Goal: Transaction & Acquisition: Book appointment/travel/reservation

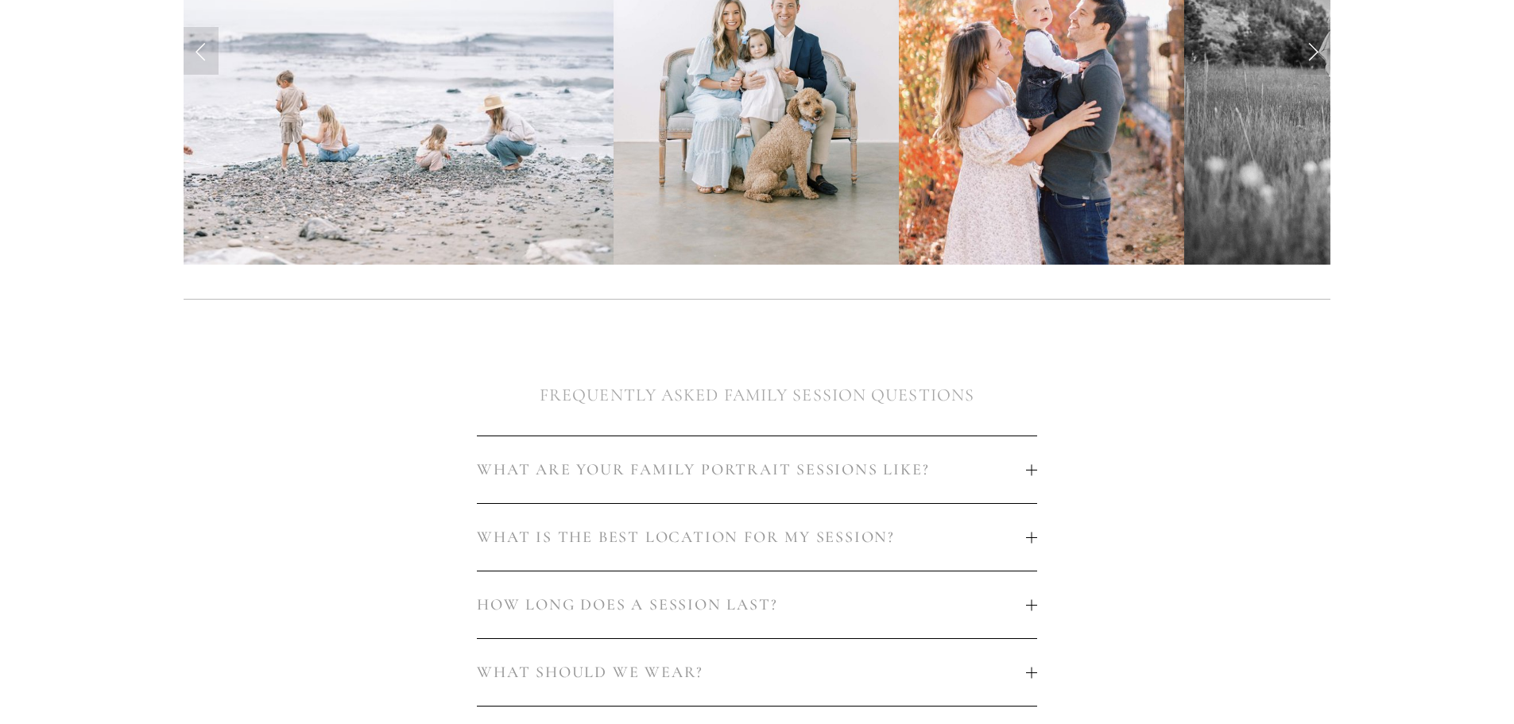
scroll to position [715, 0]
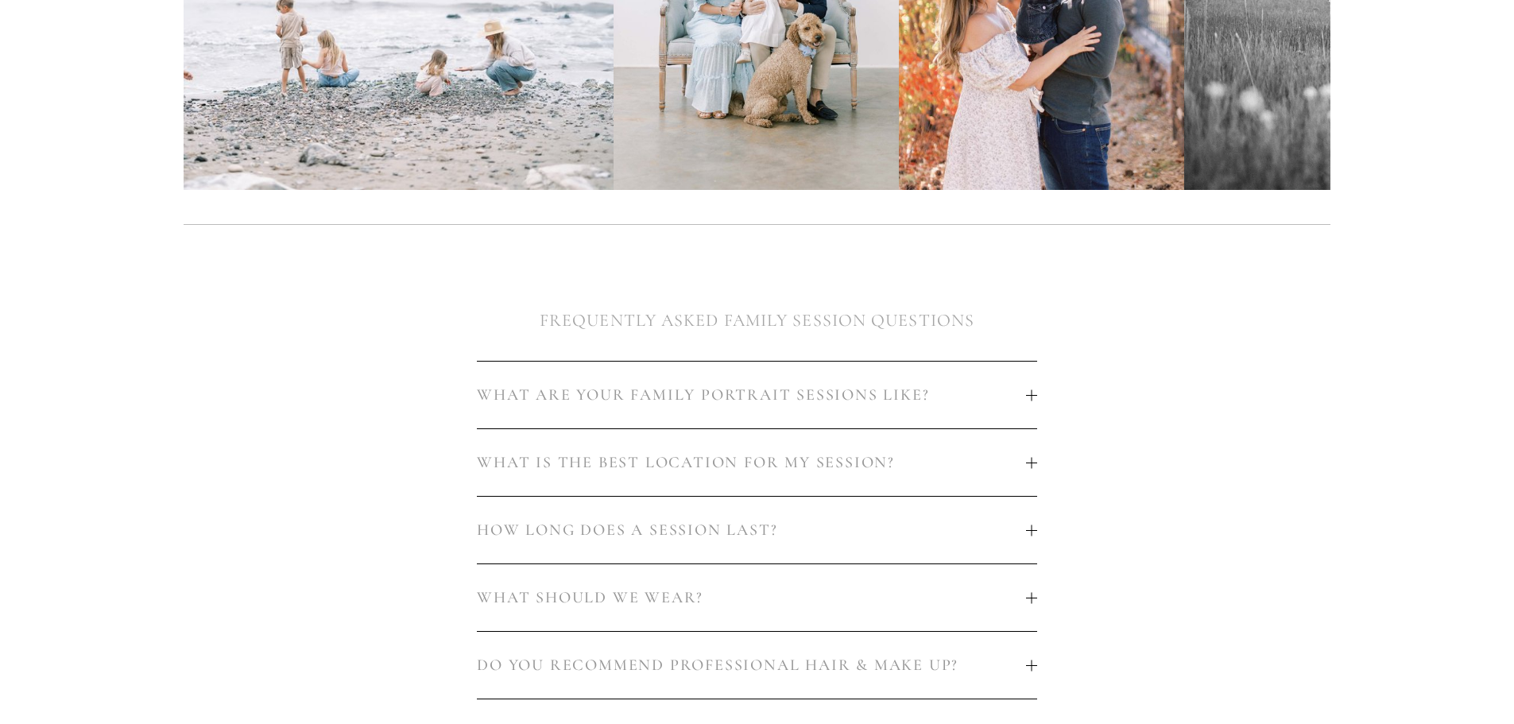
click at [851, 395] on button "WHAT ARE YOUR FAMILY PORTRAIT SESSIONS LIKE?" at bounding box center [756, 395] width 559 height 67
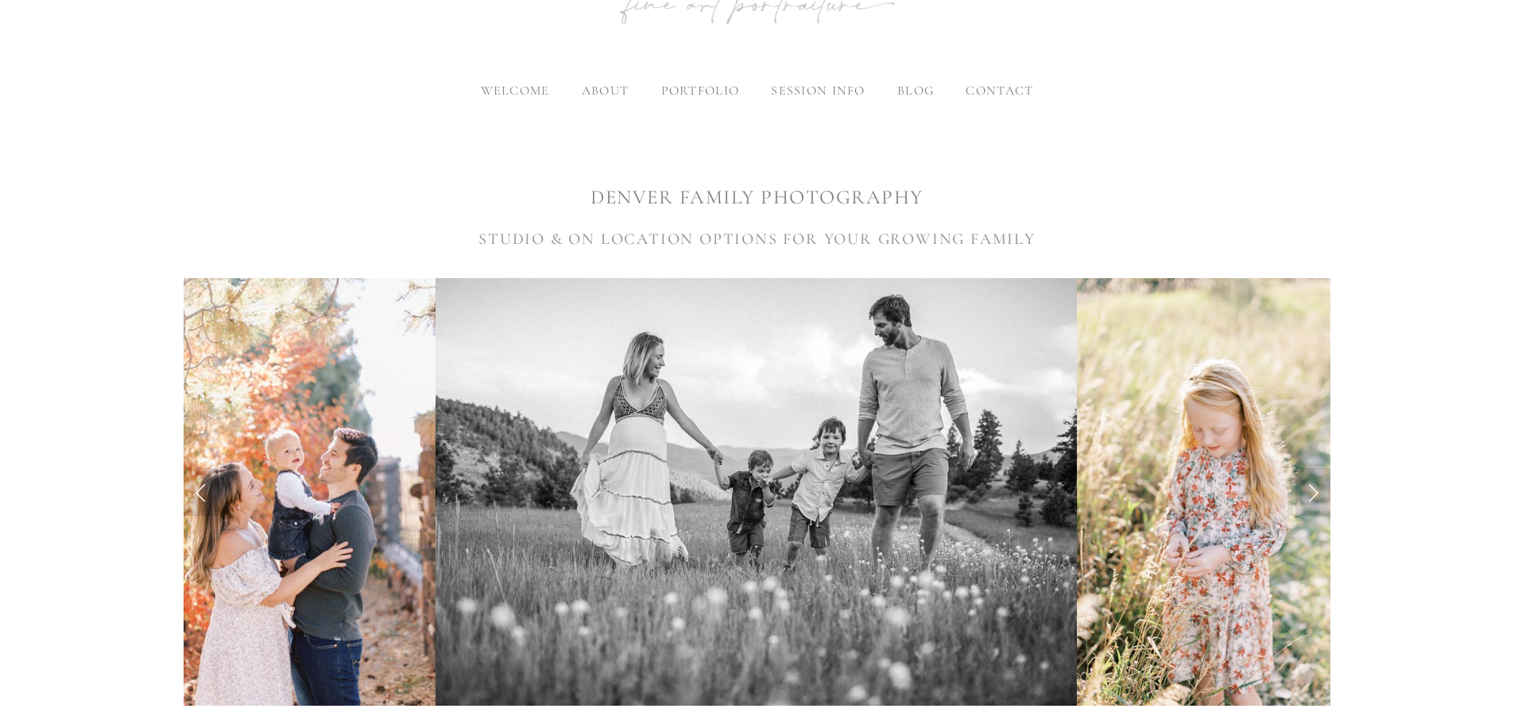
scroll to position [0, 0]
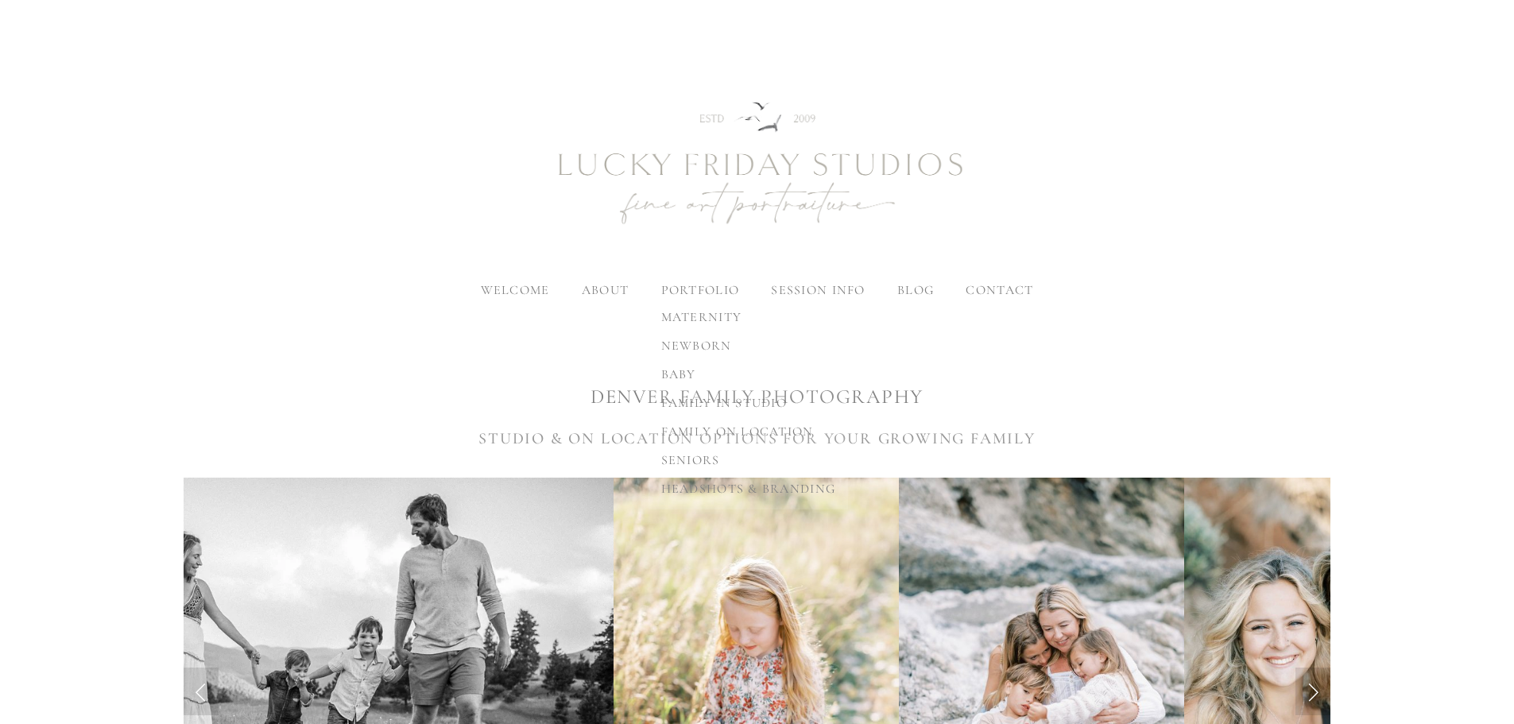
click at [682, 408] on span "family in studio" at bounding box center [724, 403] width 126 height 16
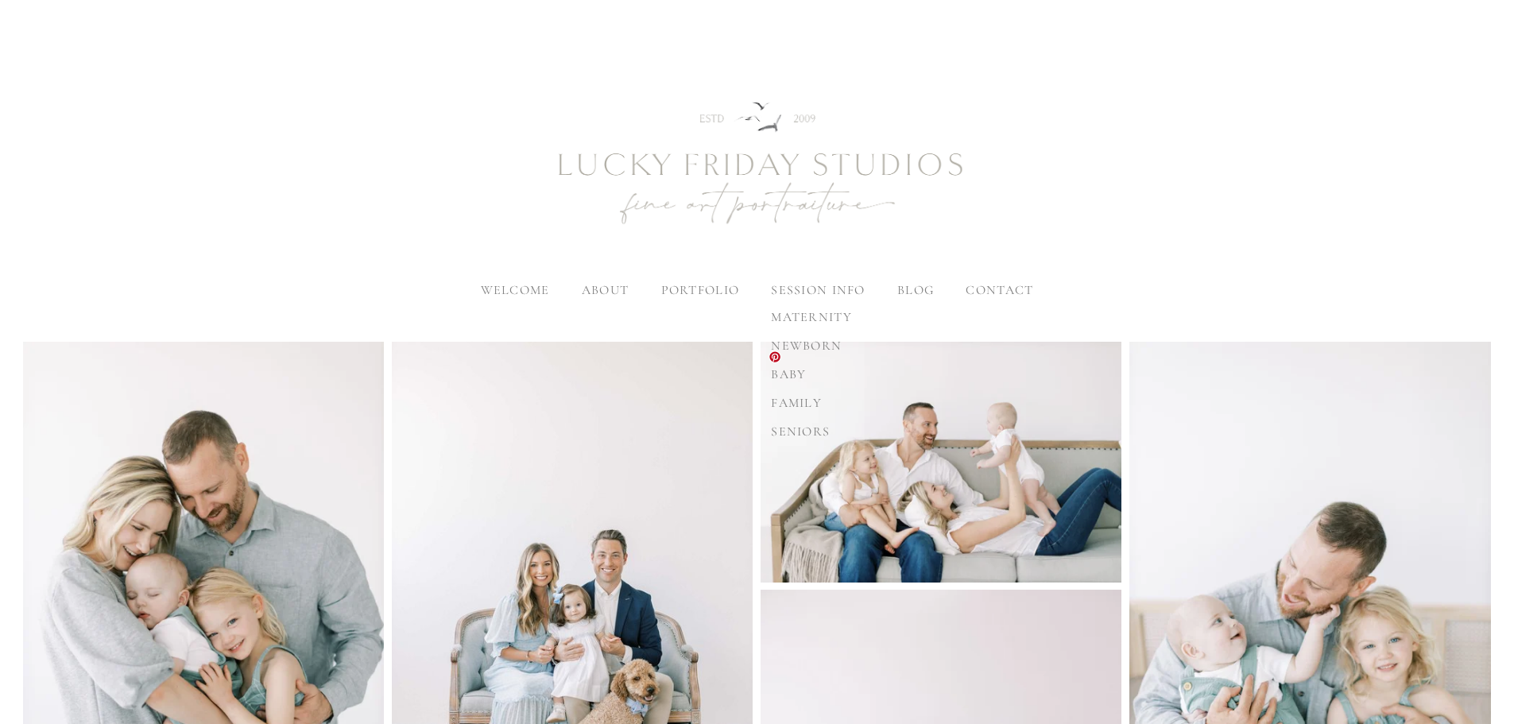
click at [791, 403] on span "family" at bounding box center [796, 403] width 51 height 16
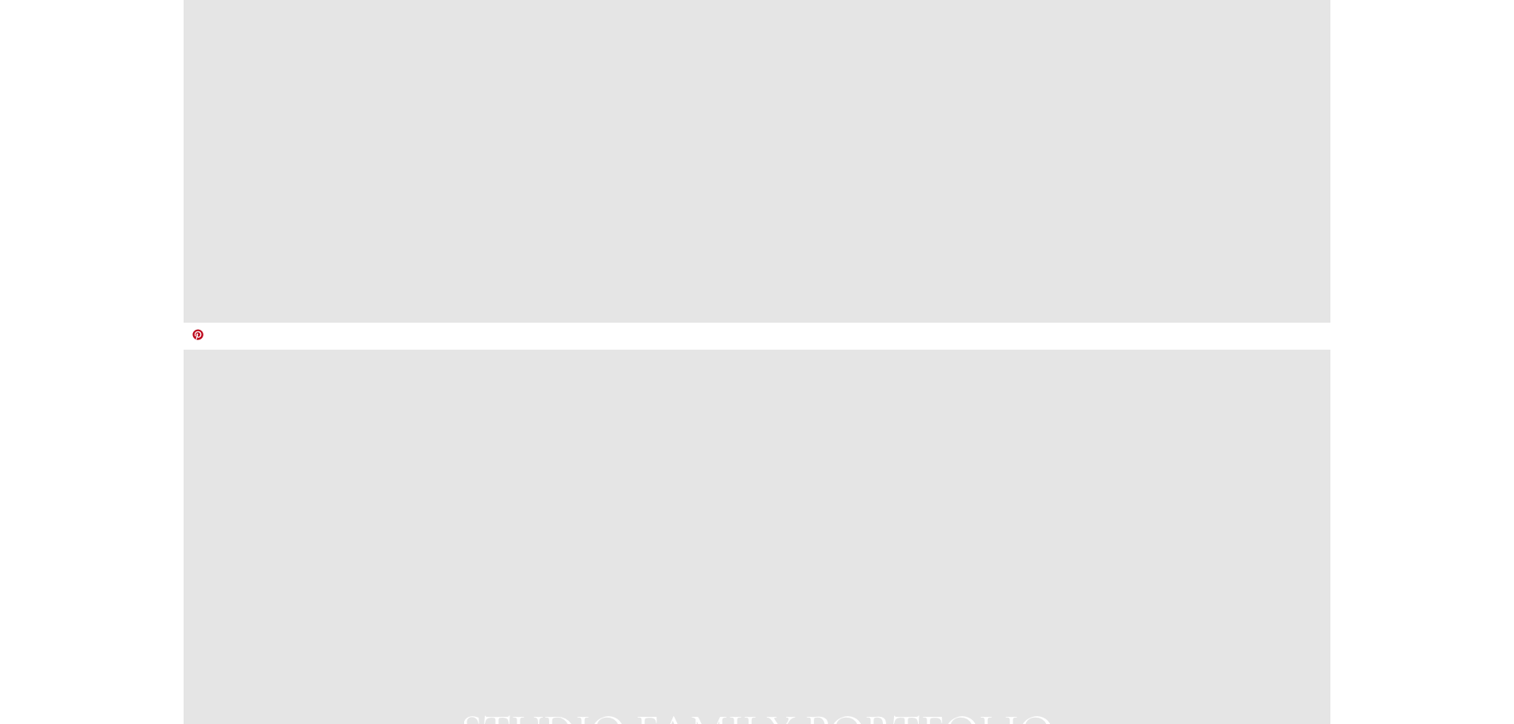
scroll to position [1748, 0]
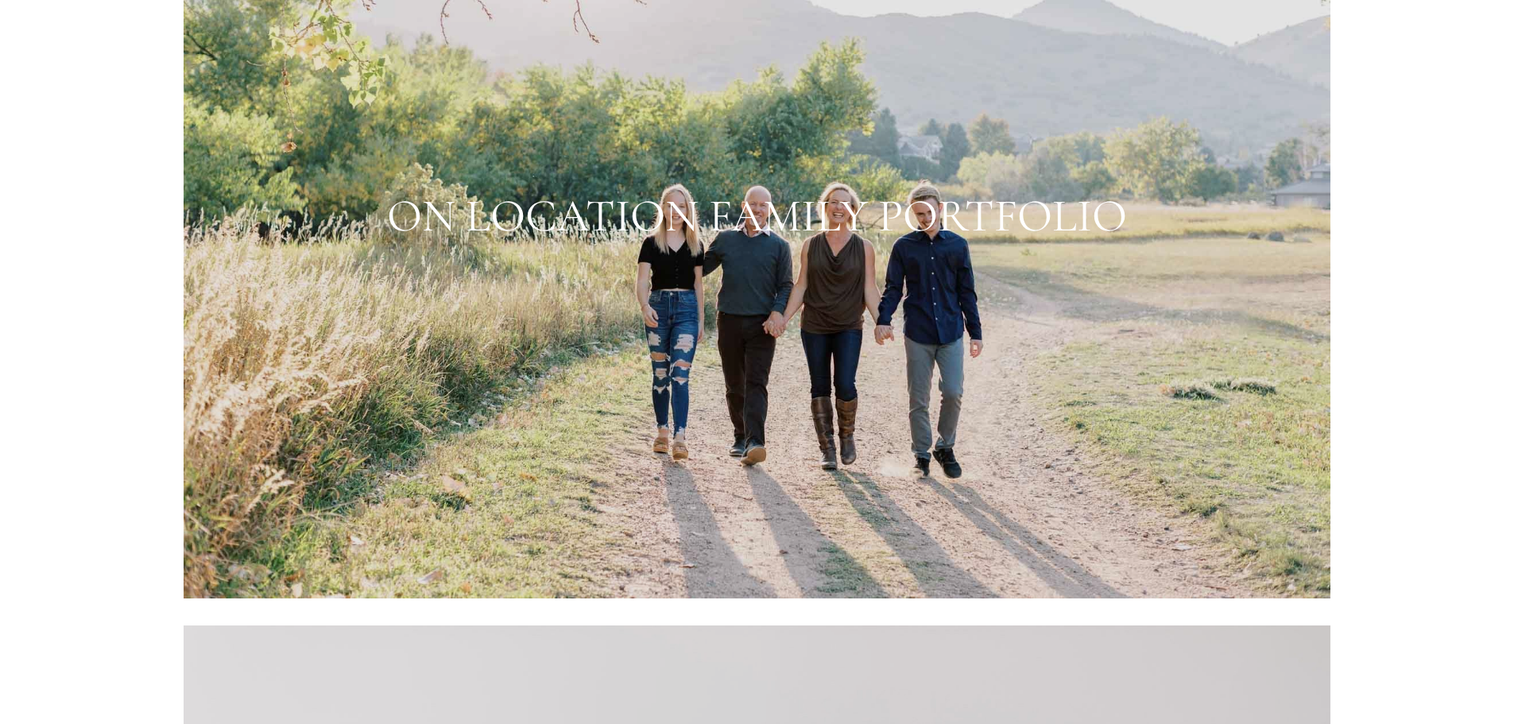
click at [771, 310] on div at bounding box center [757, 216] width 1147 height 765
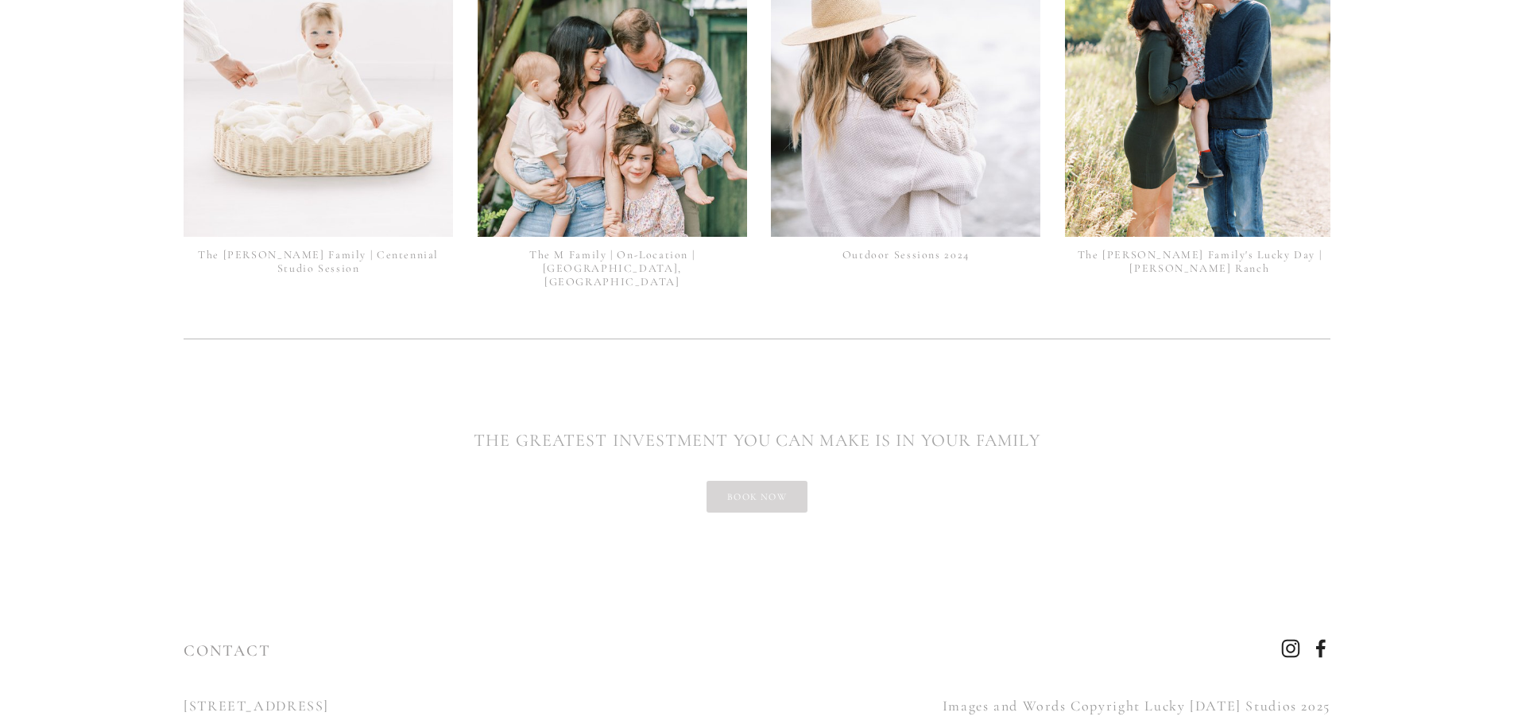
scroll to position [4021, 0]
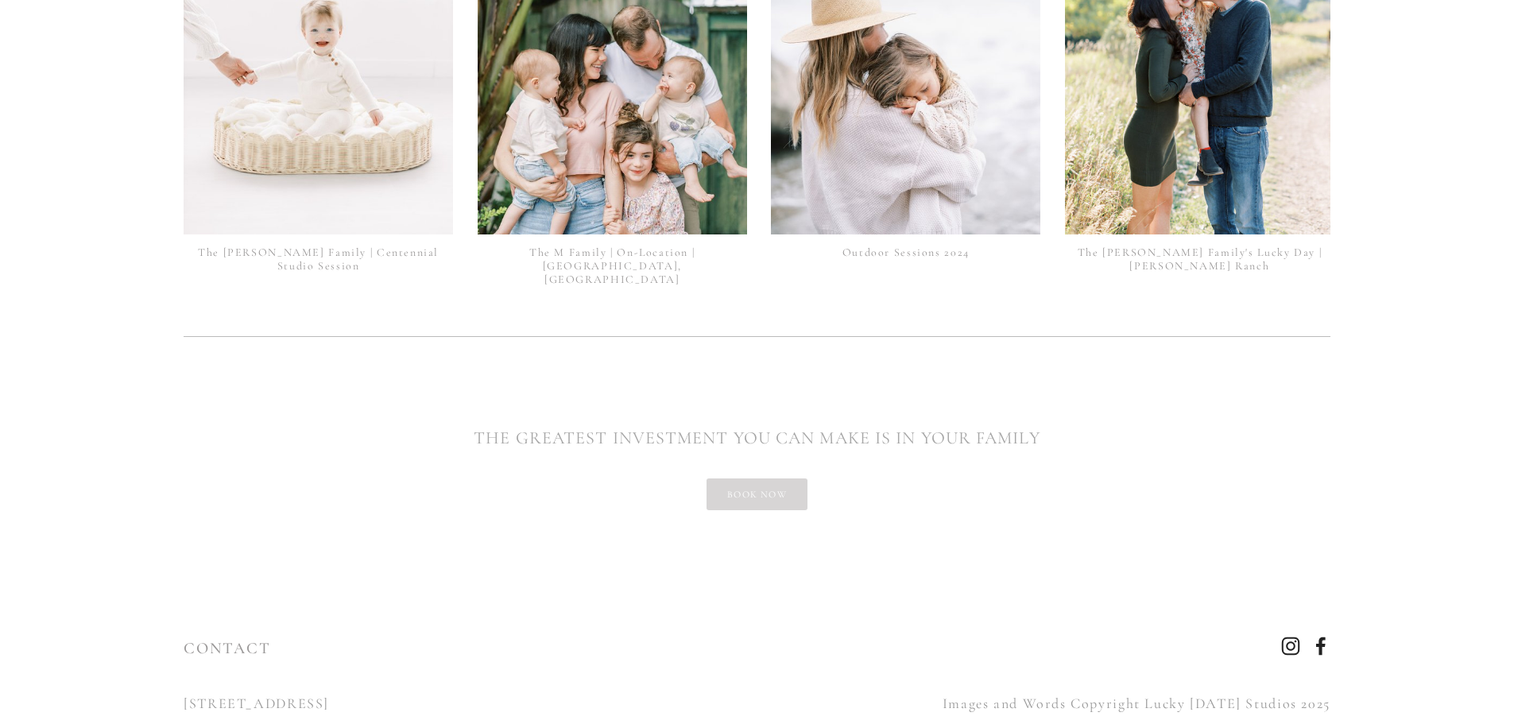
click at [785, 478] on link "book now" at bounding box center [757, 494] width 101 height 32
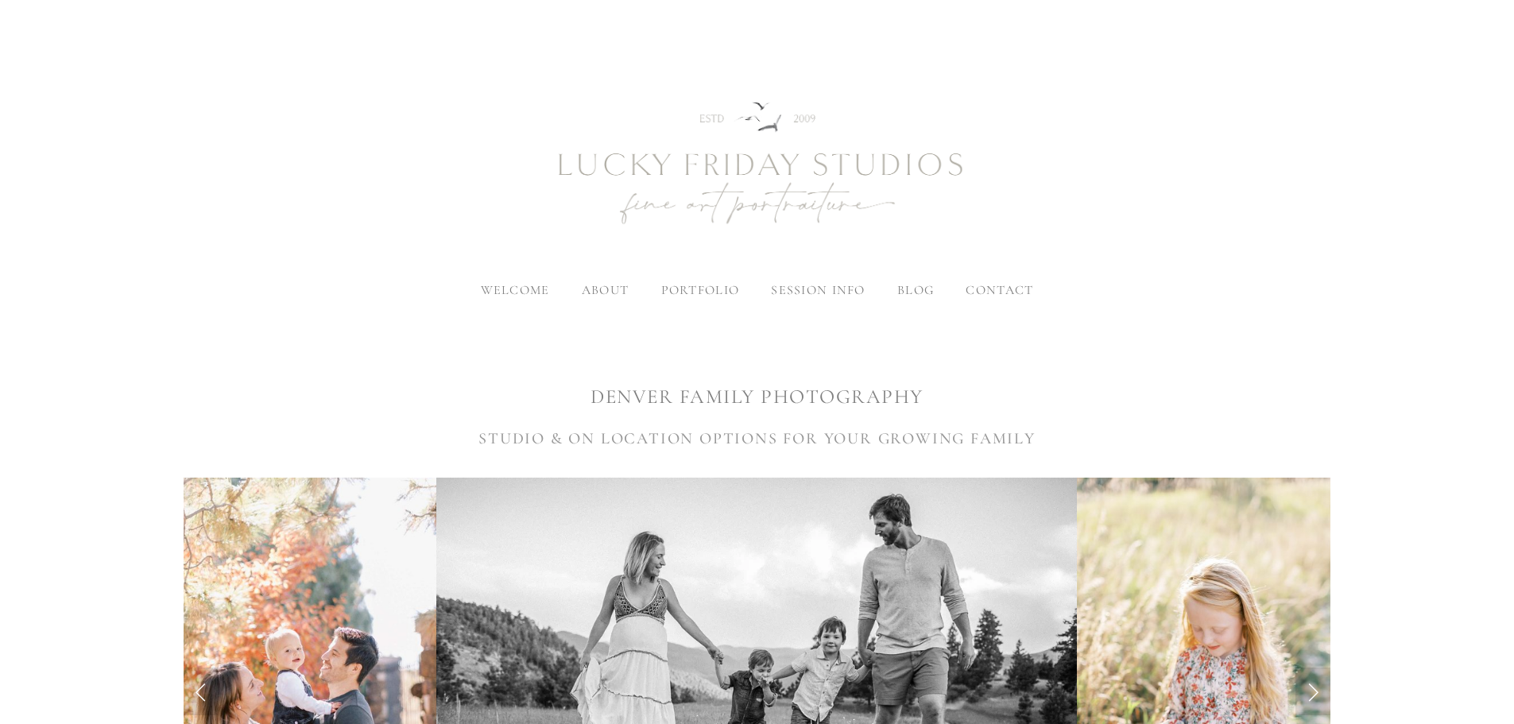
click at [987, 288] on span "contact" at bounding box center [1000, 290] width 68 height 16
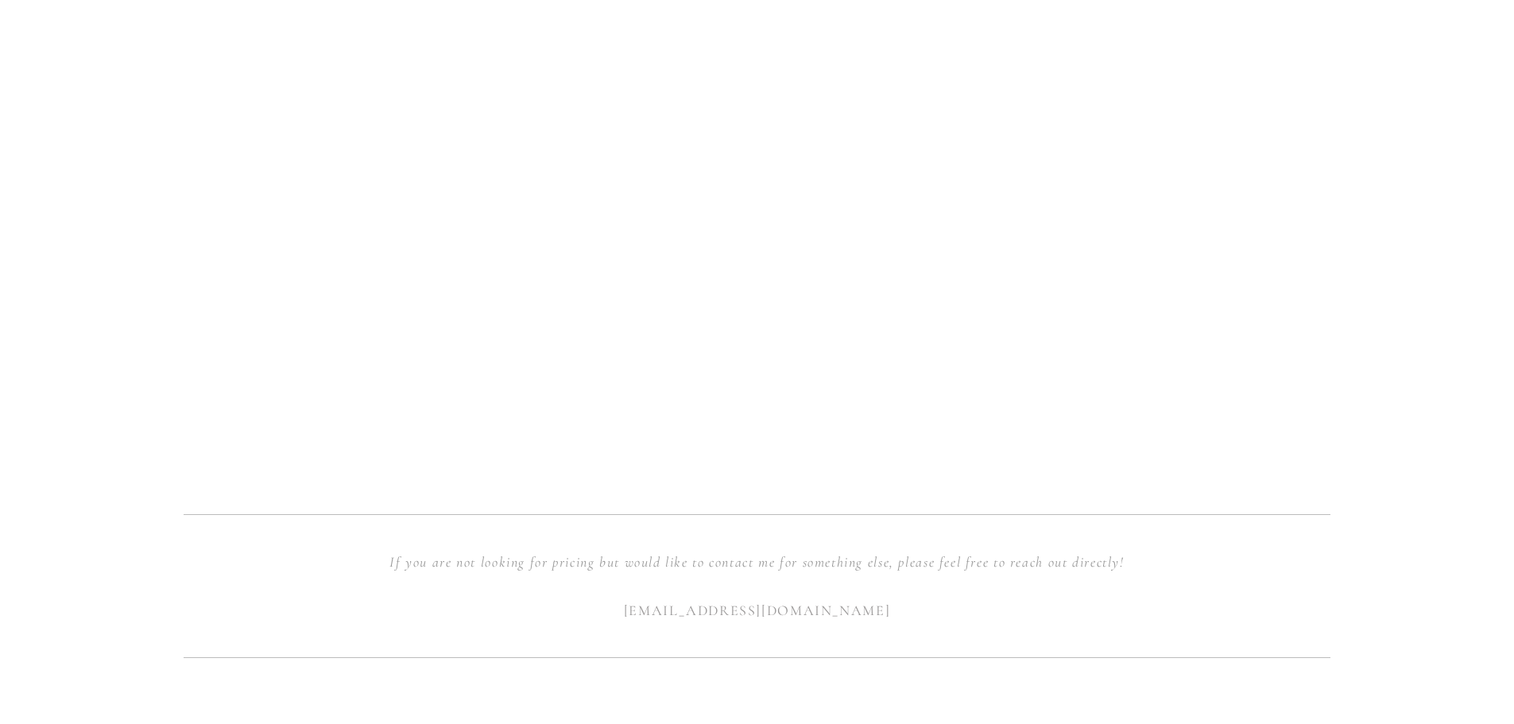
scroll to position [1510, 0]
